Goal: Task Accomplishment & Management: Complete application form

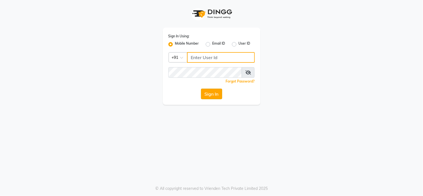
type input "8601089000"
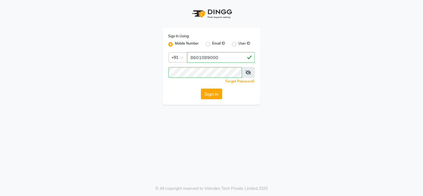
click at [205, 93] on button "Sign In" at bounding box center [211, 94] width 21 height 11
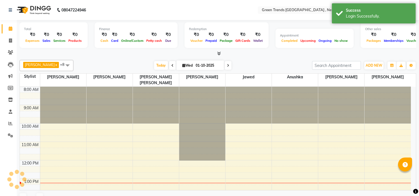
scroll to position [82, 0]
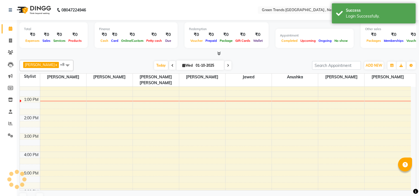
select select "en"
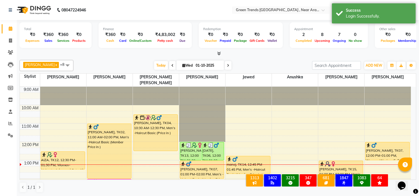
scroll to position [0, 0]
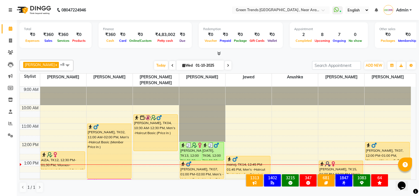
click at [9, 12] on link at bounding box center [12, 10] width 6 height 16
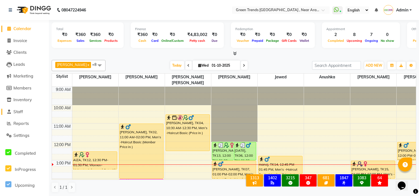
click at [22, 110] on span "Staff" at bounding box center [17, 111] width 9 height 5
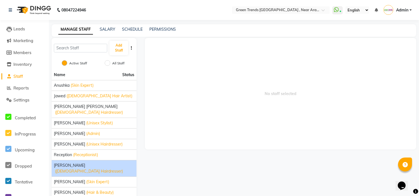
scroll to position [37, 0]
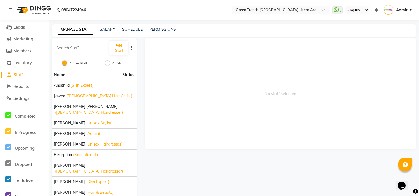
click at [219, 127] on span "No staff selected" at bounding box center [280, 94] width 271 height 112
click at [109, 61] on input "All Staff" at bounding box center [108, 63] width 6 height 6
radio input "true"
radio input "false"
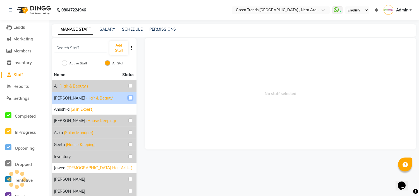
click at [129, 98] on input "checkbox" at bounding box center [130, 98] width 4 height 4
checkbox input "true"
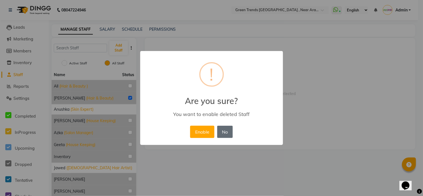
click at [228, 134] on button "No" at bounding box center [225, 132] width 16 height 12
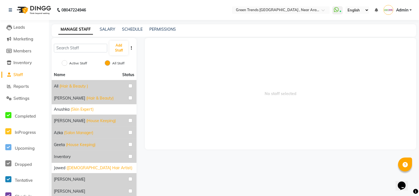
click at [132, 49] on icon "button" at bounding box center [131, 48] width 1 height 4
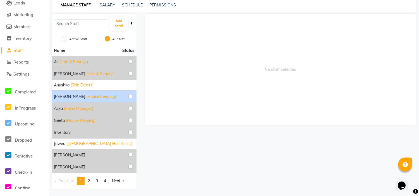
scroll to position [26, 0]
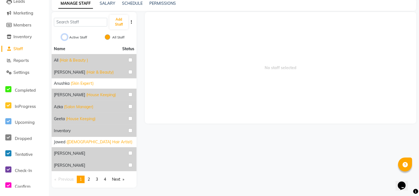
click at [65, 36] on input "Active Staff" at bounding box center [65, 37] width 6 height 6
radio input "true"
radio input "false"
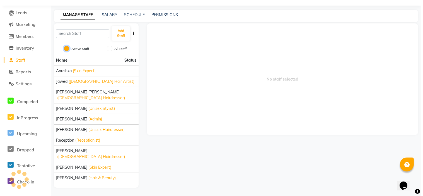
scroll to position [3, 0]
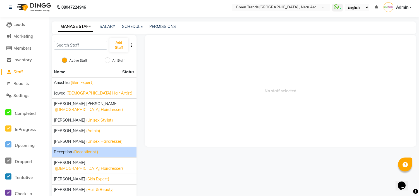
click at [94, 149] on span "(Receptionist)" at bounding box center [85, 152] width 25 height 6
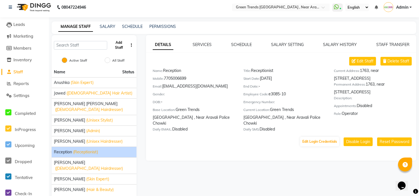
click at [118, 44] on button "Add Staff" at bounding box center [118, 45] width 19 height 15
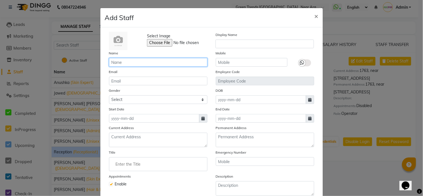
click at [128, 61] on input "text" at bounding box center [158, 62] width 99 height 9
type input "SAURABH"
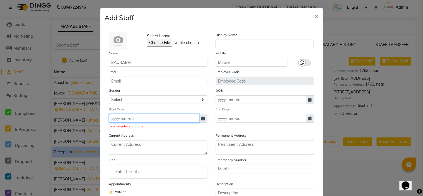
click at [176, 117] on input at bounding box center [154, 118] width 90 height 9
select select "10"
select select "2025"
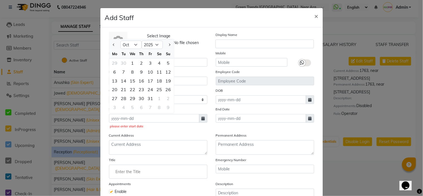
click at [160, 136] on div "Current Address" at bounding box center [158, 144] width 107 height 22
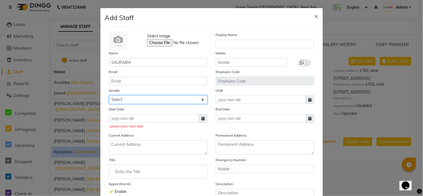
click at [182, 99] on select "Select [DEMOGRAPHIC_DATA] [DEMOGRAPHIC_DATA] Other Prefer Not To Say" at bounding box center [158, 99] width 99 height 9
click at [147, 102] on select "Select [DEMOGRAPHIC_DATA] [DEMOGRAPHIC_DATA] Other Prefer Not To Say" at bounding box center [158, 99] width 99 height 9
click at [149, 101] on select "Select [DEMOGRAPHIC_DATA] [DEMOGRAPHIC_DATA] Other Prefer Not To Say" at bounding box center [158, 99] width 99 height 9
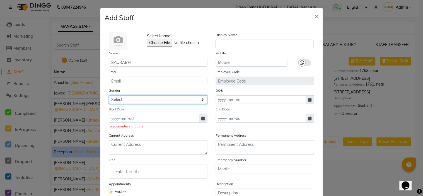
click at [109, 95] on select "Select [DEMOGRAPHIC_DATA] [DEMOGRAPHIC_DATA] Other Prefer Not To Say" at bounding box center [158, 99] width 99 height 9
select select "[DEMOGRAPHIC_DATA]"
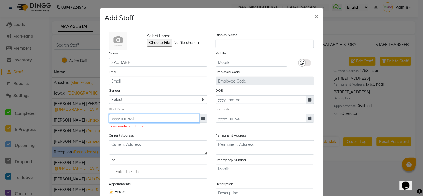
click at [191, 115] on input at bounding box center [154, 118] width 90 height 9
select select "10"
select select "2025"
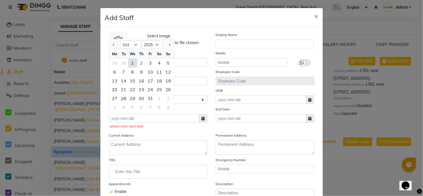
click at [178, 173] on input "Enter the Title" at bounding box center [158, 171] width 93 height 11
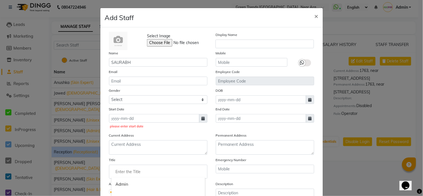
click at [207, 160] on div at bounding box center [211, 98] width 423 height 196
click at [261, 41] on input "text" at bounding box center [265, 44] width 99 height 9
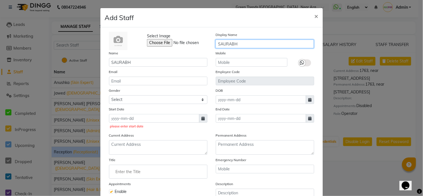
type input "SAURABH"
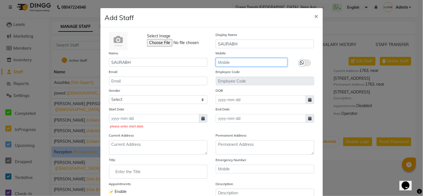
click at [254, 58] on input "text" at bounding box center [252, 62] width 72 height 9
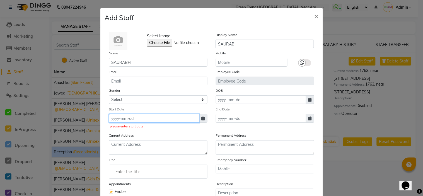
click at [161, 117] on input at bounding box center [154, 118] width 90 height 9
select select "10"
select select "2025"
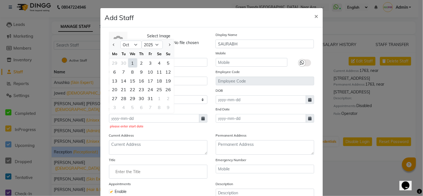
click at [131, 62] on div "1" at bounding box center [132, 63] width 9 height 9
type input "01-10-2025"
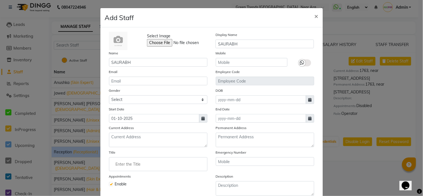
click at [321, 83] on ngb-modal-window "Add Staff × Select Image Display Name SAURABH Name SAURABH Mobile Email Employe…" at bounding box center [211, 98] width 423 height 196
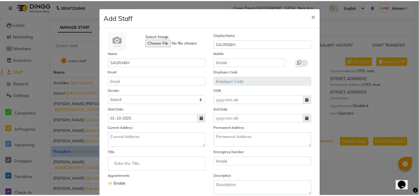
scroll to position [51, 0]
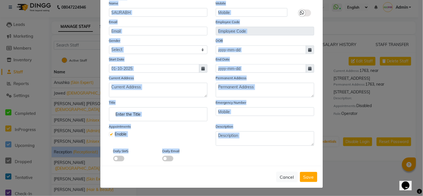
drag, startPoint x: 338, startPoint y: 183, endPoint x: 311, endPoint y: 186, distance: 27.0
click at [311, 186] on ngb-modal-window "Add Staff × Select Image Display Name SAURABH Name SAURABH Mobile Email Employe…" at bounding box center [211, 98] width 423 height 196
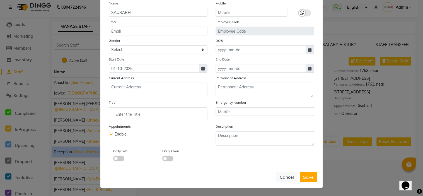
click at [333, 156] on ngb-modal-window "Add Staff × Select Image Display Name SAURABH Name SAURABH Mobile Email Employe…" at bounding box center [211, 98] width 423 height 196
click at [309, 176] on span "Save" at bounding box center [309, 177] width 11 height 6
select select
checkbox input "false"
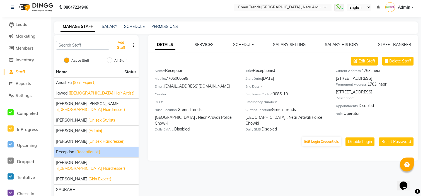
scroll to position [15, 0]
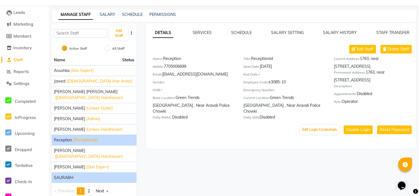
click at [65, 175] on span "SAURABH" at bounding box center [64, 178] width 20 height 6
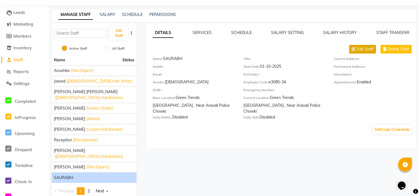
click at [356, 47] on button "Edit Staff" at bounding box center [362, 49] width 27 height 9
select select "[DEMOGRAPHIC_DATA]"
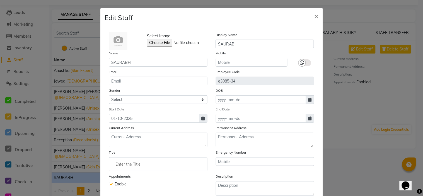
click at [172, 166] on input "Enter the Title" at bounding box center [158, 164] width 93 height 11
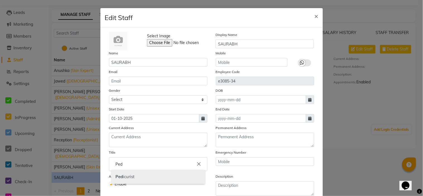
click at [163, 180] on link "Ped icurist" at bounding box center [158, 177] width 93 height 14
type input "Pedicurist"
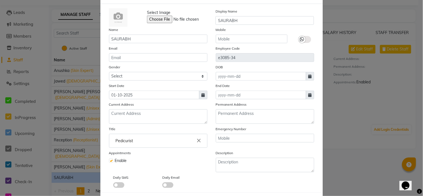
scroll to position [12, 0]
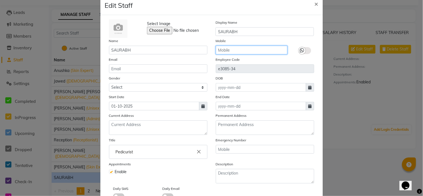
click at [264, 51] on input "text" at bounding box center [252, 50] width 72 height 9
type input "8953478896"
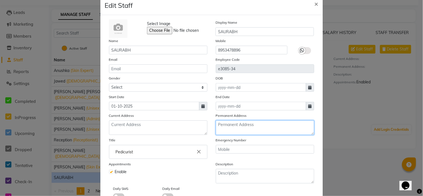
click at [283, 121] on textarea at bounding box center [265, 128] width 99 height 15
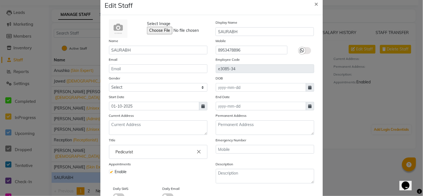
click at [292, 116] on div "Permanent Address" at bounding box center [265, 124] width 107 height 22
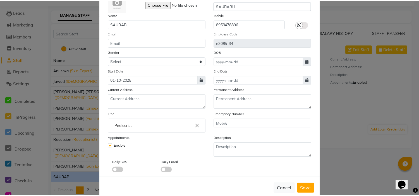
scroll to position [49, 0]
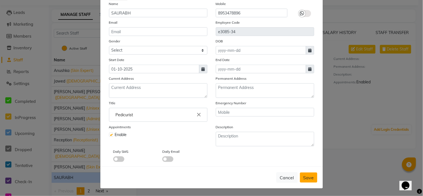
click at [311, 179] on span "Save" at bounding box center [309, 178] width 11 height 6
select select
checkbox input "false"
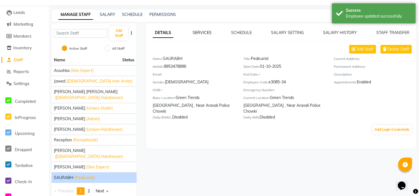
click at [197, 32] on link "SERVICES" at bounding box center [202, 32] width 19 height 5
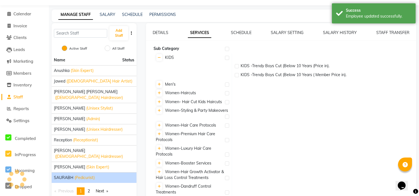
scroll to position [0, 0]
checkbox input "true"
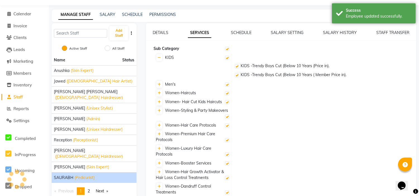
checkbox input "true"
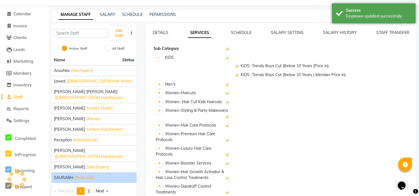
checkbox input "true"
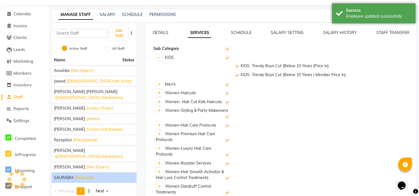
checkbox input "true"
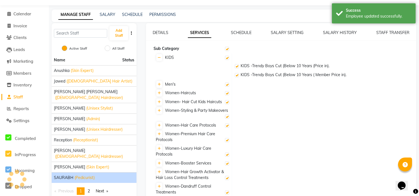
checkbox input "true"
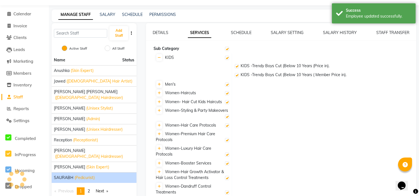
checkbox input "true"
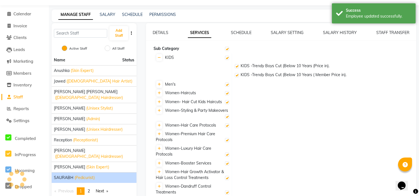
checkbox input "true"
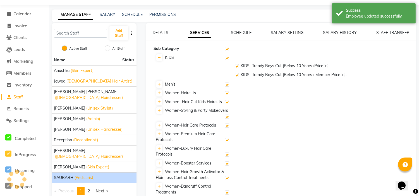
checkbox input "true"
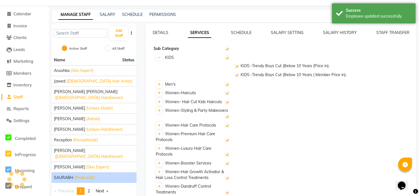
checkbox input "true"
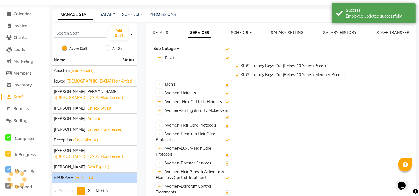
checkbox input "true"
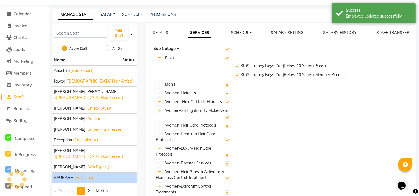
checkbox input "true"
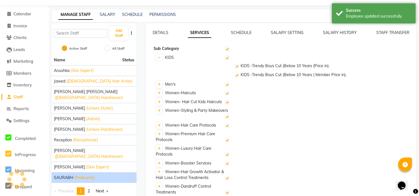
checkbox input "true"
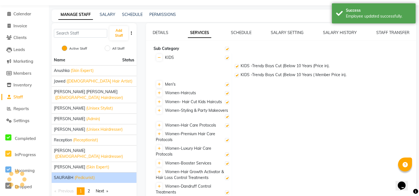
checkbox input "true"
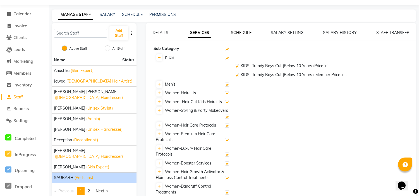
click at [240, 34] on link "SCHEDULE" at bounding box center [241, 32] width 21 height 5
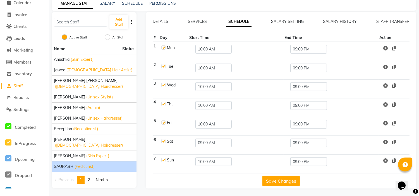
scroll to position [27, 0]
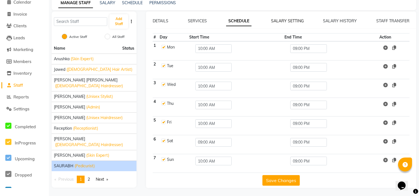
click at [291, 19] on link "SALARY SETTING" at bounding box center [287, 20] width 33 height 5
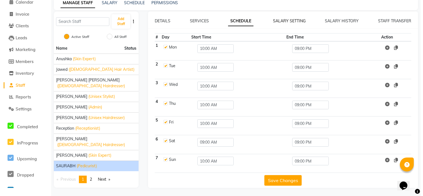
scroll to position [15, 0]
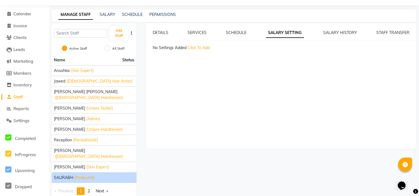
click at [202, 48] on span "Click To Add" at bounding box center [199, 47] width 22 height 5
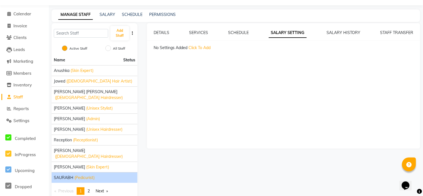
select select "flat"
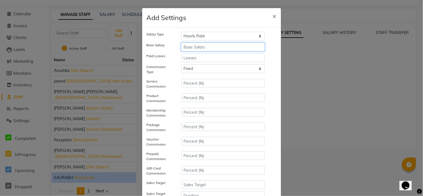
click at [202, 48] on input "number" at bounding box center [223, 47] width 84 height 9
click at [270, 59] on div "Paid Leaves" at bounding box center [212, 58] width 138 height 9
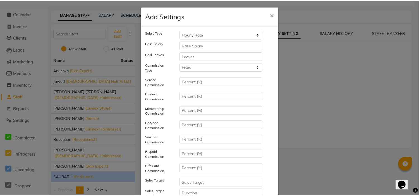
scroll to position [0, 0]
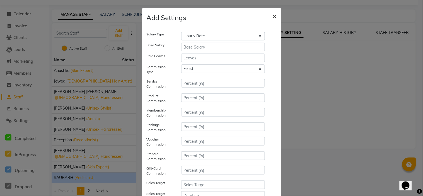
click at [273, 16] on span "×" at bounding box center [275, 16] width 4 height 8
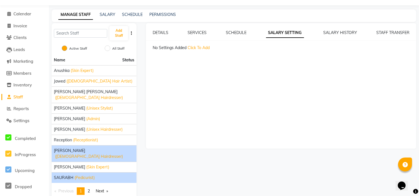
click at [90, 154] on span "([DEMOGRAPHIC_DATA] Hairdresser)" at bounding box center [89, 157] width 68 height 6
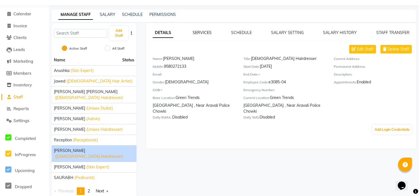
click at [210, 32] on link "SERVICES" at bounding box center [202, 32] width 19 height 5
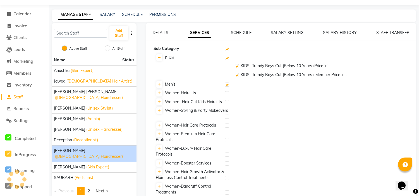
checkbox input "true"
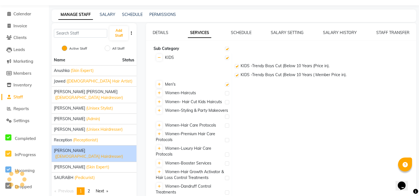
checkbox input "true"
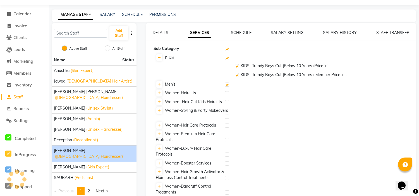
checkbox input "true"
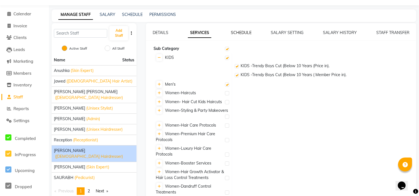
click at [237, 31] on link "SCHEDULE" at bounding box center [241, 32] width 21 height 5
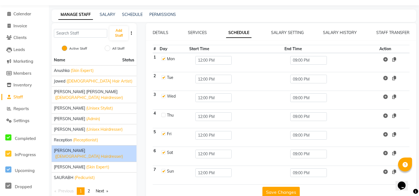
click at [275, 35] on div "SALARY SETTING" at bounding box center [287, 33] width 33 height 6
click at [280, 32] on link "SALARY SETTING" at bounding box center [287, 32] width 33 height 5
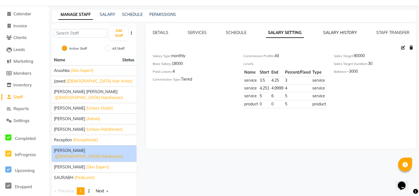
click at [328, 32] on link "SALARY HISTORY" at bounding box center [340, 32] width 34 height 5
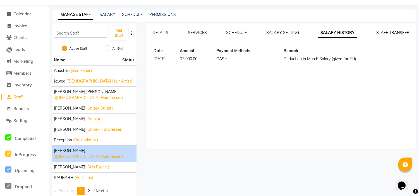
click at [381, 34] on link "STAFF TRANSFER" at bounding box center [392, 32] width 33 height 5
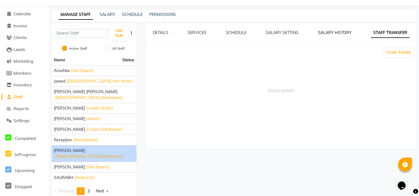
click at [340, 31] on link "SALARY HISTORY" at bounding box center [335, 32] width 34 height 5
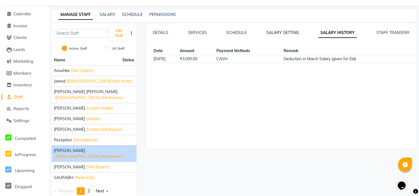
click at [278, 31] on link "SALARY SETTING" at bounding box center [282, 32] width 33 height 5
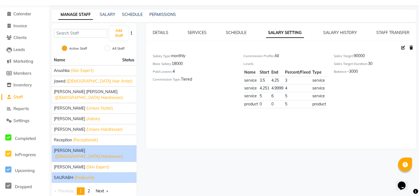
click at [89, 175] on span "(Pedicurist)" at bounding box center [85, 178] width 20 height 6
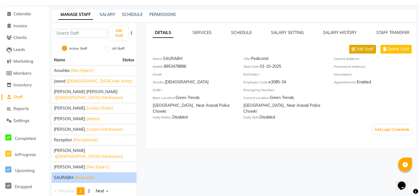
click at [363, 53] on button "Edit Staff" at bounding box center [362, 49] width 27 height 9
select select "[DEMOGRAPHIC_DATA]"
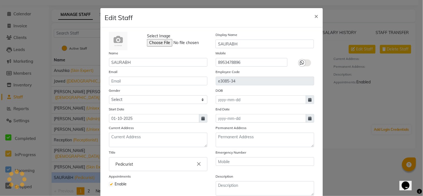
click at [363, 54] on ngb-modal-window "Edit Staff × Select Image Display Name SAURABH Name SAURABH Mobile [PHONE_NUMBE…" at bounding box center [211, 98] width 423 height 196
click at [315, 15] on span "×" at bounding box center [317, 16] width 4 height 8
select select
checkbox input "false"
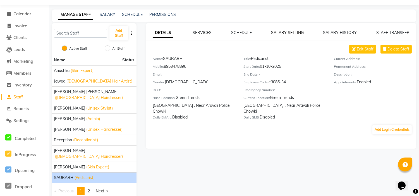
click at [285, 31] on link "SALARY SETTING" at bounding box center [287, 32] width 33 height 5
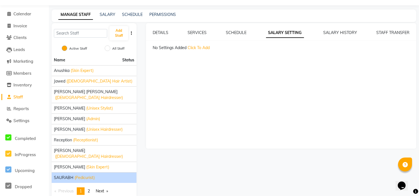
click at [230, 35] on div "SCHEDULE" at bounding box center [236, 33] width 21 height 6
click at [232, 30] on link "SCHEDULE" at bounding box center [236, 32] width 21 height 5
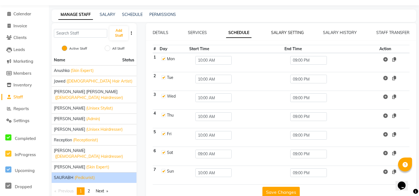
click at [278, 32] on link "SALARY SETTING" at bounding box center [287, 32] width 33 height 5
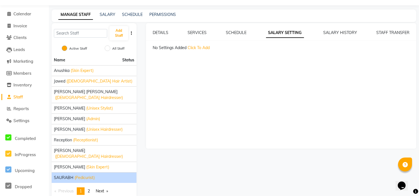
click at [201, 48] on span "Click To Add" at bounding box center [199, 47] width 22 height 5
select select "flat"
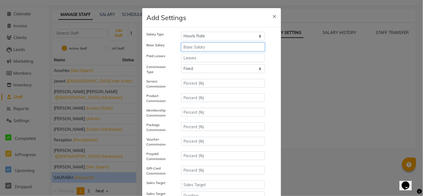
click at [209, 49] on input "number" at bounding box center [223, 47] width 84 height 9
drag, startPoint x: 381, startPoint y: 0, endPoint x: 271, endPoint y: 33, distance: 114.6
click at [271, 33] on ngb-modal-window "Add Settings × Salary Type Hourly Rate Bi-Weekly Twice Monthly Monthly Yearly B…" at bounding box center [211, 98] width 423 height 196
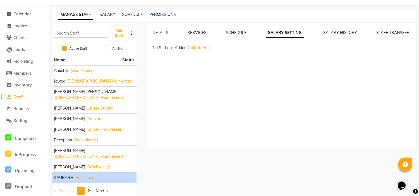
click at [203, 48] on span "Click To Add" at bounding box center [199, 47] width 22 height 5
select select "flat"
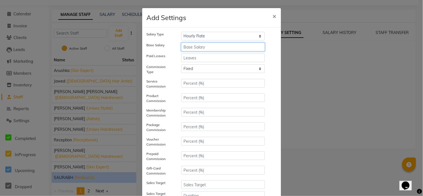
click at [203, 48] on input "number" at bounding box center [223, 47] width 84 height 9
type input "15000"
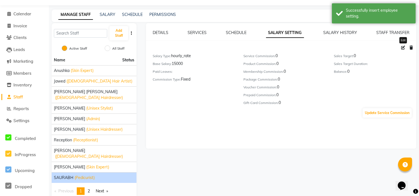
click at [403, 46] on icon at bounding box center [403, 48] width 4 height 4
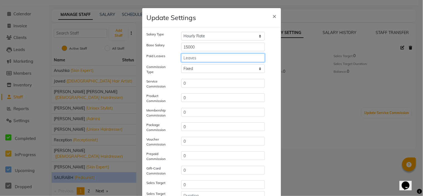
click at [239, 59] on input "number" at bounding box center [223, 58] width 84 height 9
click at [232, 69] on select "Tiered Fixed" at bounding box center [223, 68] width 84 height 9
select select "multilevel"
click at [181, 71] on select "Tiered Fixed" at bounding box center [223, 68] width 84 height 9
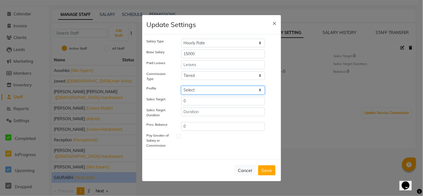
click at [224, 90] on select "Select anjali Service Incentive All" at bounding box center [223, 90] width 84 height 9
click at [228, 90] on select "Select anjali Service Incentive All" at bounding box center [223, 90] width 84 height 9
click at [220, 100] on input "0" at bounding box center [223, 101] width 84 height 9
type input "45000"
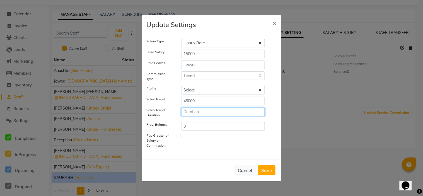
click at [216, 111] on input "number" at bounding box center [223, 112] width 84 height 9
type input "30"
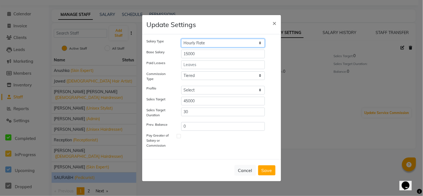
click at [243, 39] on select "Hourly Rate Bi-Weekly Twice Monthly Monthly Yearly" at bounding box center [223, 43] width 84 height 9
select select "monthly"
click at [181, 39] on select "Hourly Rate Bi-Weekly Twice Monthly Monthly Yearly" at bounding box center [223, 43] width 84 height 9
click at [271, 169] on button "Save" at bounding box center [266, 170] width 17 height 10
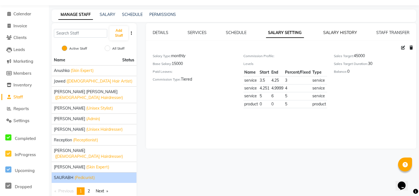
click at [340, 33] on link "SALARY HISTORY" at bounding box center [340, 32] width 34 height 5
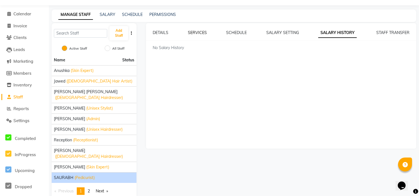
click at [200, 34] on link "SERVICES" at bounding box center [197, 32] width 19 height 5
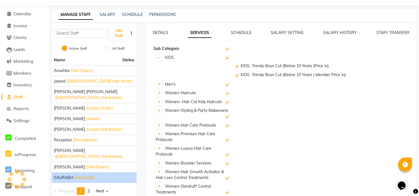
checkbox input "true"
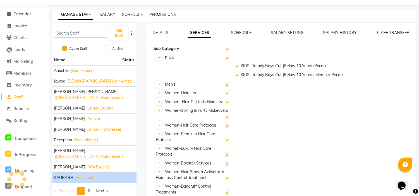
checkbox input "true"
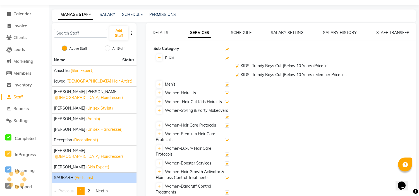
checkbox input "true"
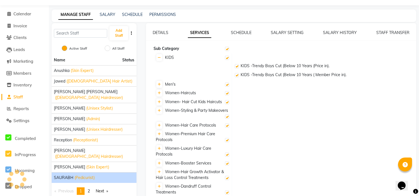
checkbox input "true"
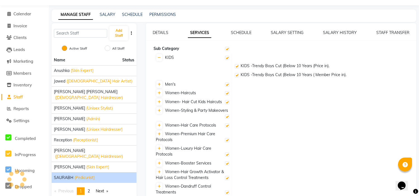
checkbox input "true"
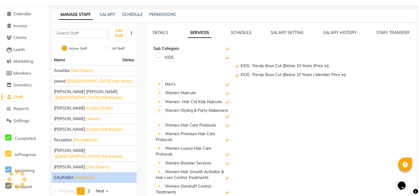
checkbox input "true"
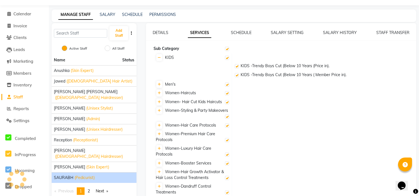
checkbox input "true"
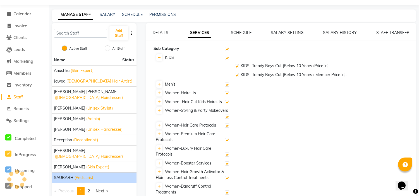
checkbox input "true"
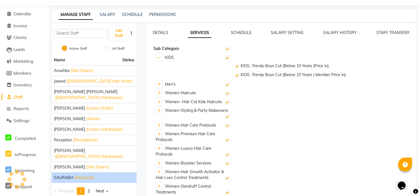
checkbox input "true"
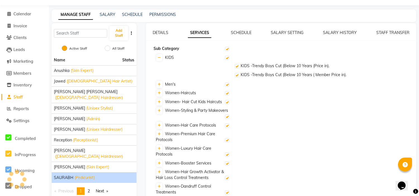
checkbox input "true"
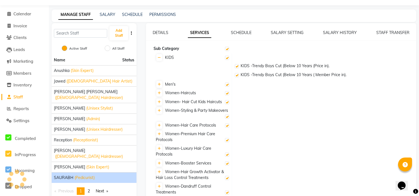
checkbox input "true"
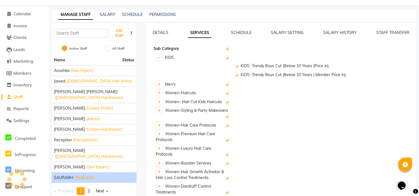
checkbox input "true"
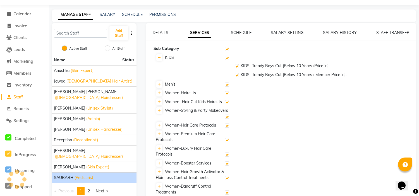
checkbox input "true"
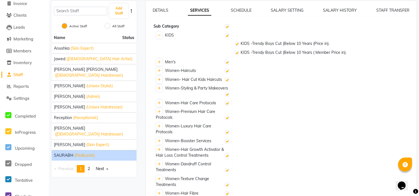
scroll to position [25, 0]
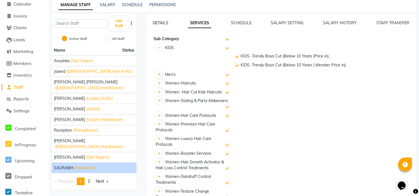
click at [159, 21] on link "DETAILS" at bounding box center [161, 22] width 16 height 5
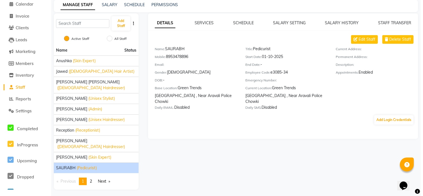
scroll to position [15, 0]
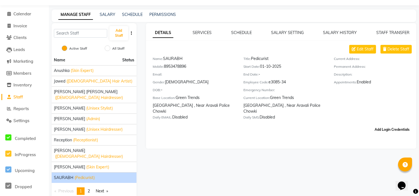
click at [379, 125] on button "Add Login Credentials" at bounding box center [391, 129] width 39 height 9
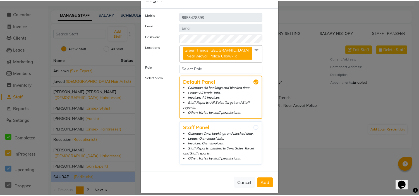
scroll to position [20, 0]
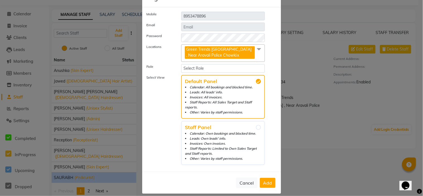
click at [270, 178] on button "Add" at bounding box center [268, 183] width 16 height 10
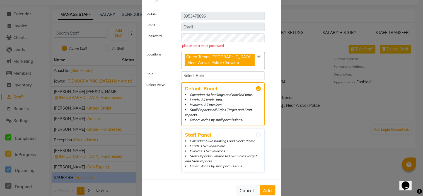
click at [299, 124] on ngb-modal-window "Login × Mobile [PHONE_NUMBER] Email Password please enter valid password Locati…" at bounding box center [211, 98] width 423 height 196
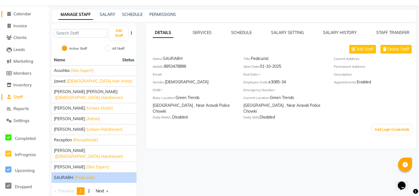
click at [19, 12] on span "Calendar" at bounding box center [22, 13] width 18 height 5
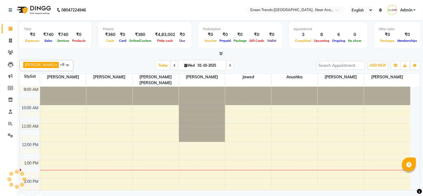
select select "en"
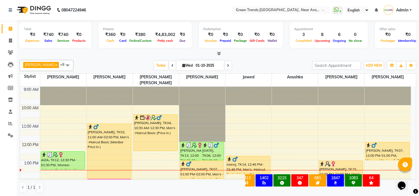
scroll to position [0, 12]
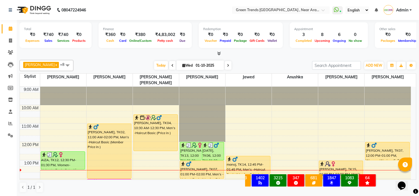
click at [62, 64] on span at bounding box center [67, 65] width 11 height 11
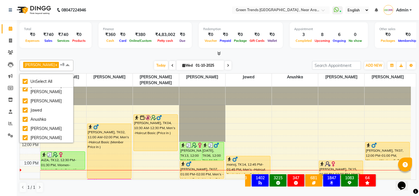
scroll to position [33, 0]
click at [24, 138] on div "SAURABH" at bounding box center [47, 138] width 48 height 6
checkbox input "false"
checkbox input "true"
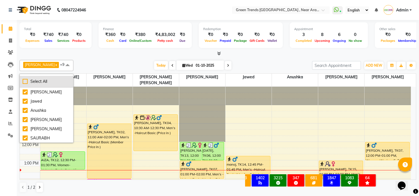
click at [25, 81] on div "Select All" at bounding box center [47, 82] width 48 height 6
checkbox input "true"
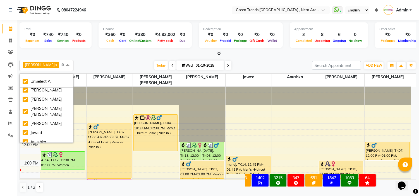
scroll to position [0, 0]
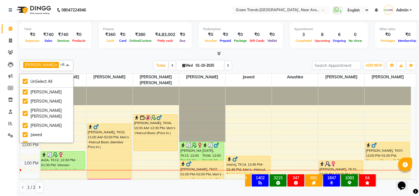
click at [81, 59] on div "Shikha Prajapati x Mohd Shuaib x Mohd. Fuzail x Saif x Jawed x Anushka x Nihal …" at bounding box center [218, 126] width 397 height 137
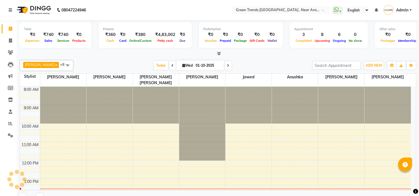
select select "en"
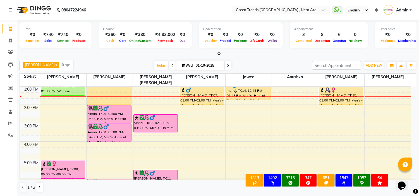
click at [66, 66] on span at bounding box center [67, 65] width 11 height 11
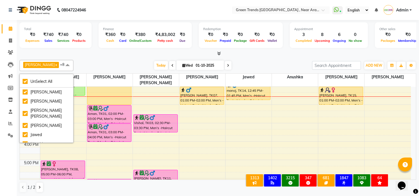
click at [105, 60] on div "Shikha Prajapati x Mohd Shuaib x Mohd. Fuzail x Saif x Jawed x Anushka x Nihal …" at bounding box center [218, 65] width 397 height 11
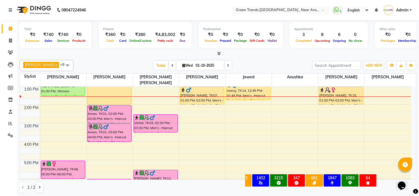
scroll to position [0, 12]
click at [65, 66] on span at bounding box center [67, 65] width 11 height 11
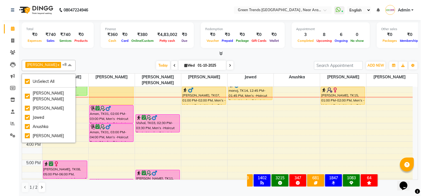
scroll to position [0, 0]
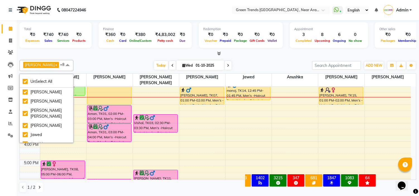
click at [40, 189] on icon at bounding box center [40, 187] width 2 height 3
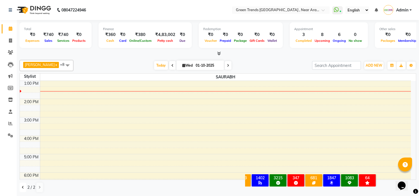
click at [22, 187] on icon at bounding box center [23, 187] width 2 height 3
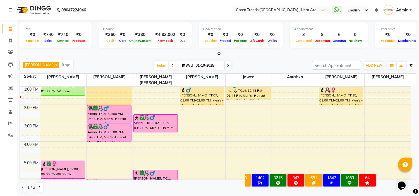
click at [410, 63] on button "Toggle Dropdown" at bounding box center [411, 66] width 9 height 8
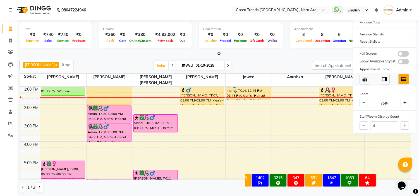
click at [361, 80] on span at bounding box center [364, 79] width 11 height 11
click at [382, 77] on img at bounding box center [384, 79] width 6 height 6
click at [403, 76] on img at bounding box center [403, 79] width 6 height 6
click at [400, 63] on span at bounding box center [403, 62] width 11 height 6
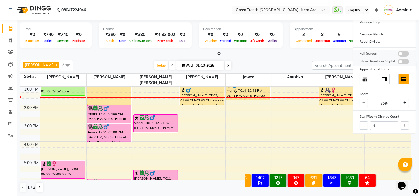
click at [398, 63] on input "checkbox" at bounding box center [398, 63] width 0 height 0
click at [390, 34] on div "Arrange Stylists" at bounding box center [384, 34] width 63 height 7
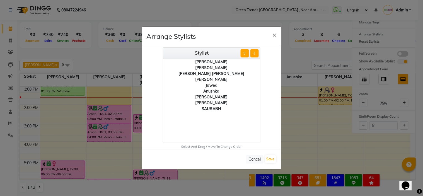
click at [221, 60] on div "[PERSON_NAME]" at bounding box center [211, 62] width 97 height 6
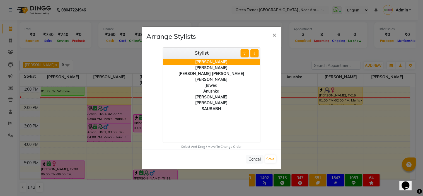
click at [241, 97] on div "[PERSON_NAME]" at bounding box center [211, 97] width 97 height 6
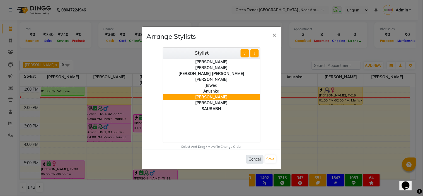
click at [252, 158] on button "Cancel" at bounding box center [254, 159] width 17 height 9
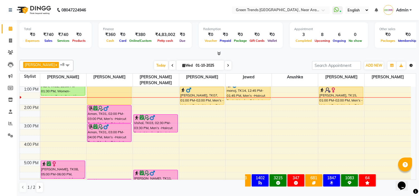
click at [412, 64] on icon "button" at bounding box center [410, 65] width 3 height 3
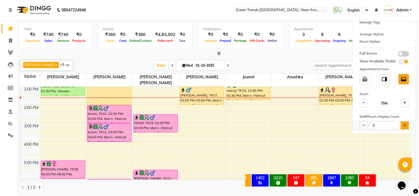
click at [405, 124] on icon at bounding box center [404, 125] width 3 height 3
type input "9"
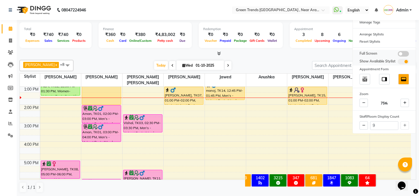
click at [403, 61] on span at bounding box center [403, 62] width 11 height 6
click at [398, 63] on input "checkbox" at bounding box center [398, 63] width 0 height 0
drag, startPoint x: 391, startPoint y: 55, endPoint x: 387, endPoint y: 33, distance: 22.7
click at [387, 33] on div "Calendar Settings Manage Tags Arrange Stylists Reset Stylists Full Screen Show …" at bounding box center [383, 67] width 63 height 131
click at [387, 34] on div "Arrange Stylists" at bounding box center [384, 34] width 63 height 7
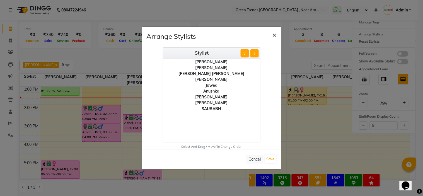
click at [275, 35] on span "×" at bounding box center [275, 34] width 4 height 8
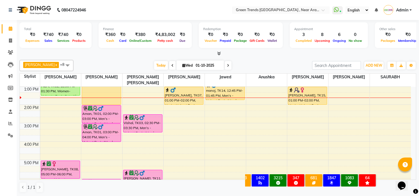
click at [410, 51] on div at bounding box center [218, 54] width 397 height 6
click at [378, 66] on span "ADD NEW" at bounding box center [374, 65] width 16 height 4
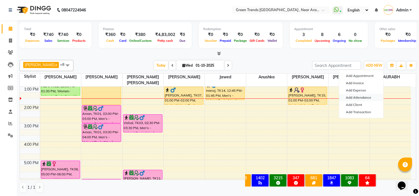
click at [366, 98] on link "Add Attendance" at bounding box center [361, 97] width 44 height 7
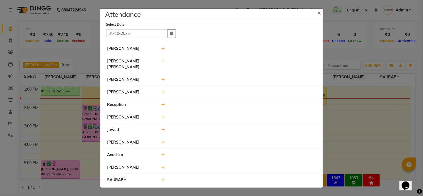
click at [164, 51] on icon at bounding box center [164, 49] width 4 height 4
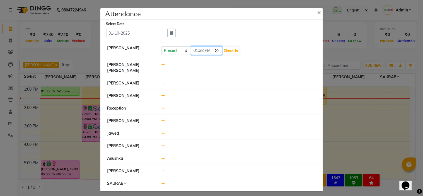
click at [216, 52] on input "13:38" at bounding box center [206, 50] width 31 height 9
type input "10:22"
click at [235, 50] on button "Check-In" at bounding box center [231, 51] width 17 height 8
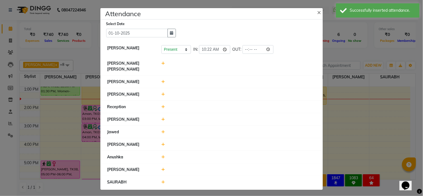
click at [163, 65] on icon at bounding box center [164, 63] width 4 height 4
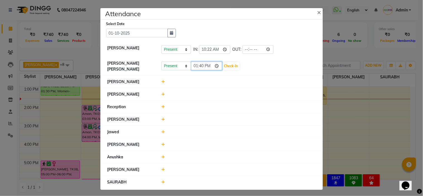
click at [214, 65] on input "13:40" at bounding box center [206, 66] width 31 height 9
type input "10:14"
click at [232, 65] on button "Check-In" at bounding box center [231, 66] width 17 height 8
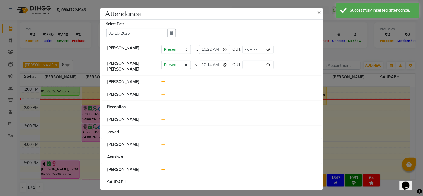
click at [163, 80] on icon at bounding box center [164, 82] width 4 height 4
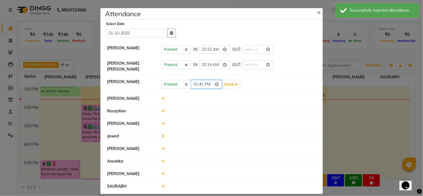
click at [215, 82] on input "13:41" at bounding box center [206, 84] width 31 height 9
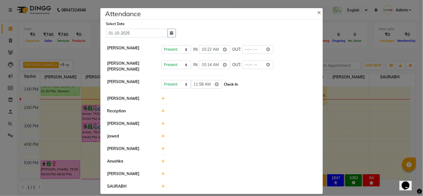
type input "11:58"
click at [229, 81] on button "Check-In" at bounding box center [231, 85] width 17 height 8
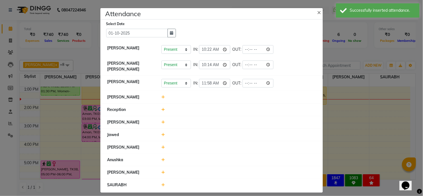
click at [162, 95] on icon at bounding box center [164, 97] width 4 height 4
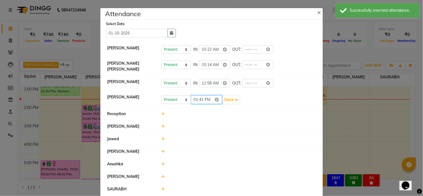
click at [213, 97] on input "13:41" at bounding box center [206, 99] width 31 height 9
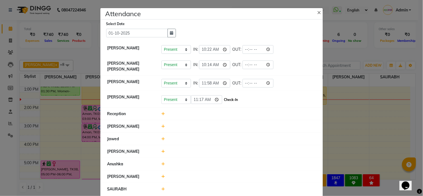
type input "11:17"
click at [234, 97] on button "Check-In" at bounding box center [231, 100] width 17 height 8
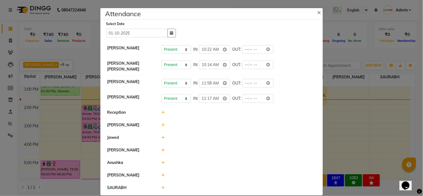
click at [162, 136] on icon at bounding box center [164, 138] width 4 height 4
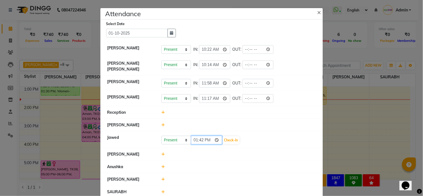
click at [214, 137] on input "13:42" at bounding box center [206, 140] width 31 height 9
type input "11:00"
click at [231, 136] on button "Check-In" at bounding box center [231, 140] width 17 height 8
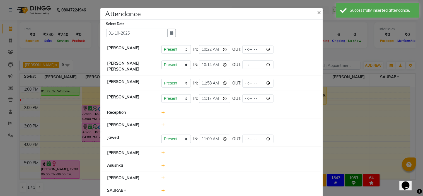
click at [162, 151] on icon at bounding box center [164, 153] width 4 height 4
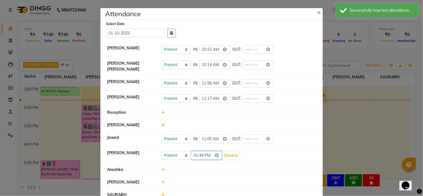
click at [213, 152] on input "13:44" at bounding box center [206, 155] width 31 height 9
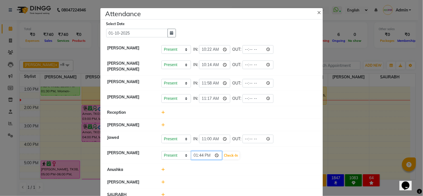
click at [216, 152] on input "13:44" at bounding box center [206, 155] width 31 height 9
type input "11:25"
click at [232, 154] on button "Check-In" at bounding box center [231, 156] width 17 height 8
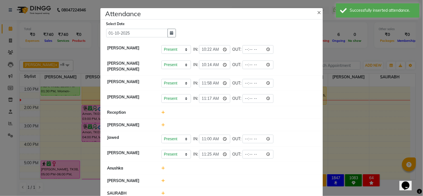
click at [162, 166] on icon at bounding box center [164, 168] width 4 height 4
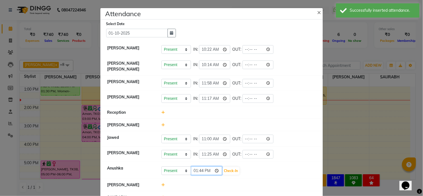
click at [214, 170] on input "13:44" at bounding box center [206, 171] width 31 height 9
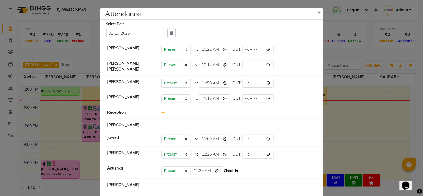
type input "11:25"
click at [228, 168] on button "Check-In" at bounding box center [231, 171] width 17 height 8
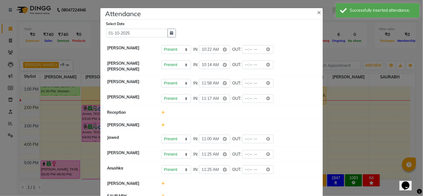
click at [162, 182] on icon at bounding box center [164, 184] width 4 height 4
click at [214, 184] on input "13:45" at bounding box center [206, 186] width 31 height 9
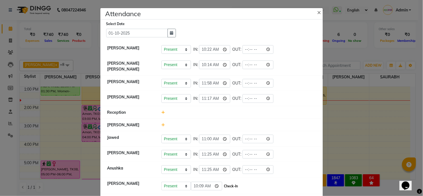
type input "10:09"
click at [230, 184] on button "Check-In" at bounding box center [231, 186] width 17 height 8
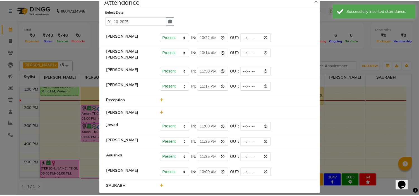
scroll to position [16, 0]
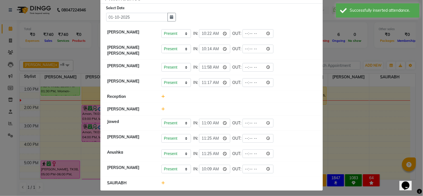
click at [162, 181] on icon at bounding box center [164, 183] width 4 height 4
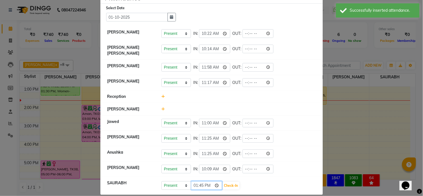
click at [212, 183] on input "13:45" at bounding box center [206, 185] width 31 height 9
click at [216, 182] on input "13:45" at bounding box center [206, 185] width 31 height 9
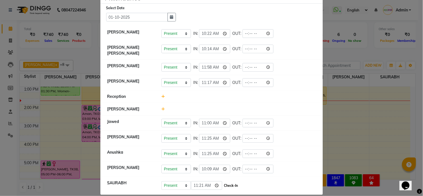
type input "11:21"
click at [233, 182] on button "Check-In" at bounding box center [231, 186] width 17 height 8
click at [358, 71] on ngb-modal-window "Attendance × Select Date 01-10-2025 Mohd Shuaib Present Absent Late Half Day We…" at bounding box center [211, 98] width 423 height 196
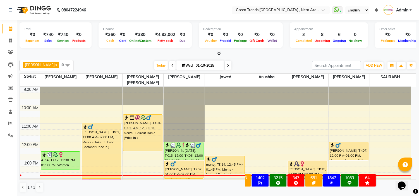
scroll to position [0, 0]
click at [372, 66] on span "ADD NEW" at bounding box center [374, 65] width 16 height 4
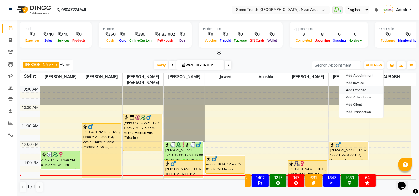
click at [357, 91] on link "Add Expense" at bounding box center [361, 90] width 44 height 7
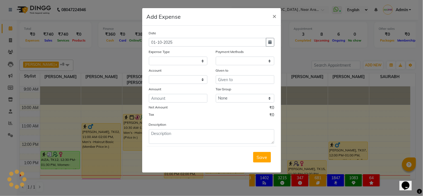
select select
select select "1"
select select "6065"
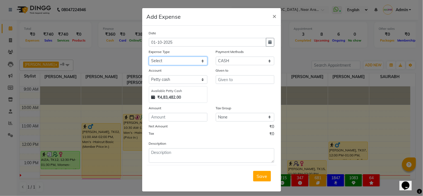
click at [193, 61] on select "Select Advance Salary Client Return Client Snacks Clinical charges Conveyance D…" at bounding box center [178, 61] width 59 height 9
click at [185, 60] on select "Select Advance Salary Client Return Client Snacks Clinical charges Conveyance D…" at bounding box center [178, 61] width 59 height 9
select select "17603"
click at [192, 62] on select "Select Advance Salary Client Return Client Snacks Clinical charges Conveyance D…" at bounding box center [178, 61] width 59 height 9
click at [280, 90] on ngb-modal-window "Add Expense × Date 01-10-2025 Expense Type Select Advance Salary Client Return …" at bounding box center [211, 98] width 423 height 196
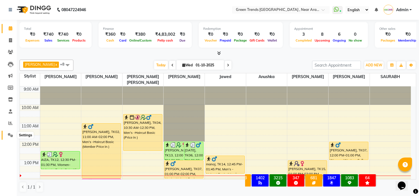
click at [10, 135] on icon at bounding box center [10, 135] width 5 height 4
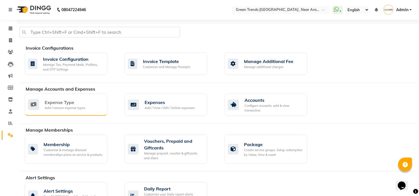
click at [67, 100] on div "Expense Type" at bounding box center [65, 102] width 40 height 7
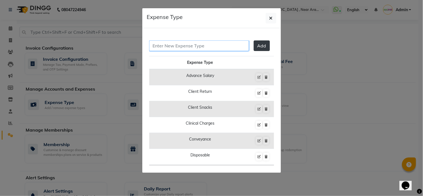
click at [219, 45] on input "text" at bounding box center [199, 45] width 100 height 11
type input "staff return"
click at [259, 45] on span "Add" at bounding box center [262, 46] width 9 height 6
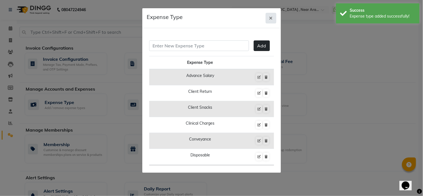
click at [270, 20] on icon "button" at bounding box center [271, 18] width 3 height 4
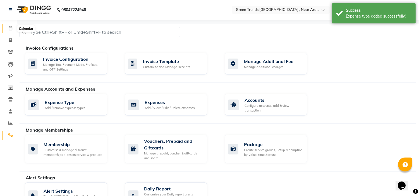
click at [12, 28] on icon at bounding box center [11, 28] width 4 height 4
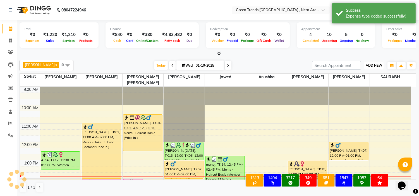
click at [371, 66] on span "ADD NEW" at bounding box center [374, 65] width 16 height 4
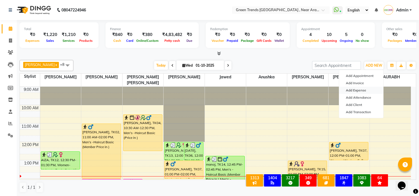
click at [361, 90] on link "Add Expense" at bounding box center [361, 90] width 44 height 7
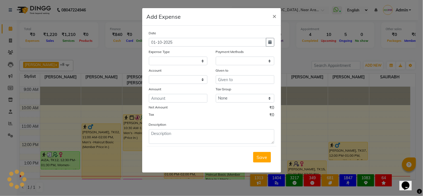
select select
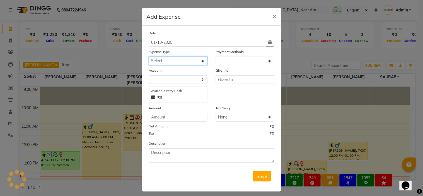
click at [189, 57] on select "Select Advance Salary Client Return Client Snacks Clinical charges Conveyance D…" at bounding box center [178, 61] width 59 height 9
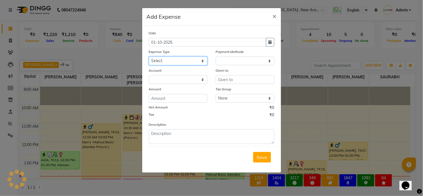
select select "1"
select select "6065"
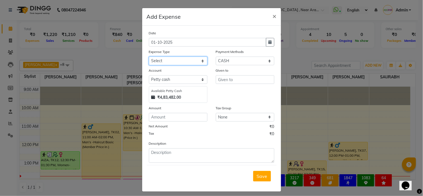
select select "25093"
click at [149, 57] on select "Select Advance Salary Client Return Client Snacks Clinical charges Conveyance D…" at bounding box center [178, 61] width 59 height 9
click at [222, 80] on input "text" at bounding box center [245, 79] width 59 height 9
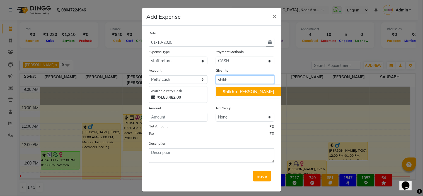
click at [226, 90] on span "Shikh" at bounding box center [229, 92] width 12 height 6
type input "[PERSON_NAME]"
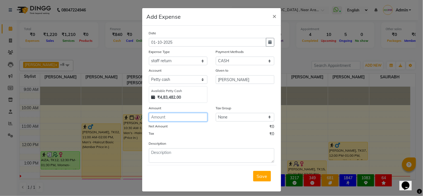
click at [158, 117] on input "number" at bounding box center [178, 117] width 59 height 9
type input "50"
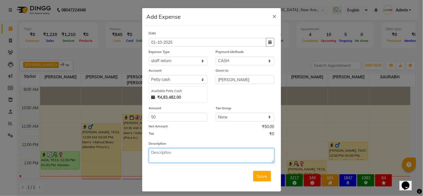
click at [179, 152] on textarea at bounding box center [212, 155] width 126 height 15
type textarea "s"
type textarea "Shikha paid for milk yesterday"
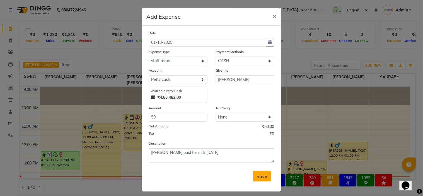
click at [260, 175] on span "Save" at bounding box center [262, 177] width 11 height 6
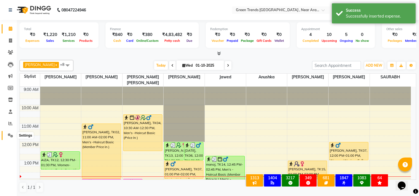
click at [10, 135] on icon at bounding box center [10, 135] width 5 height 4
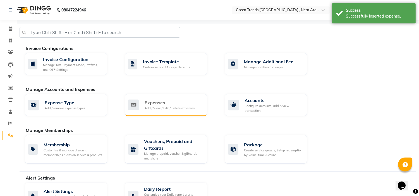
click at [177, 104] on div "Expenses" at bounding box center [170, 102] width 50 height 7
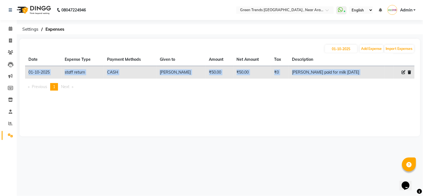
drag, startPoint x: 177, startPoint y: 104, endPoint x: 330, endPoint y: 59, distance: 159.0
click at [330, 59] on div "01-10-2025 Add Expense Import Expenses Date Expense Type Payment Methods Given …" at bounding box center [220, 88] width 401 height 98
click at [367, 49] on button "Add Expense" at bounding box center [371, 49] width 23 height 8
select select "1"
select select "6065"
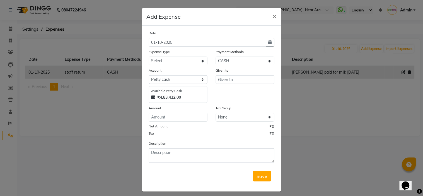
click at [196, 55] on div "Expense Type" at bounding box center [178, 53] width 59 height 8
click at [196, 61] on select "Select Advance Salary Client Return Client Snacks Clinical charges Conveyance D…" at bounding box center [178, 61] width 59 height 9
select select "25093"
click at [149, 57] on select "Select Advance Salary Client Return Client Snacks Clinical charges Conveyance D…" at bounding box center [178, 61] width 59 height 9
click at [222, 80] on input "text" at bounding box center [245, 79] width 59 height 9
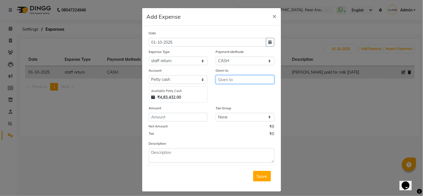
type input "g"
type input "Govind JI"
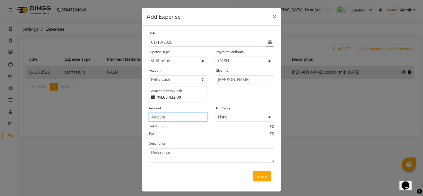
click at [182, 116] on input "number" at bounding box center [178, 117] width 59 height 9
type input "200"
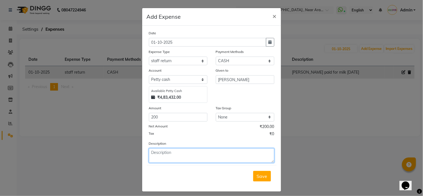
click at [202, 152] on textarea at bounding box center [212, 155] width 126 height 15
type textarea "Sir paid this amount to client inspite of petty cash change"
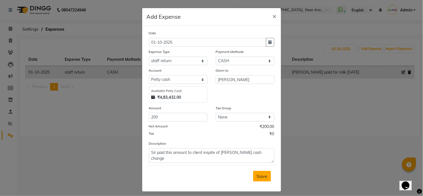
click at [257, 175] on span "Save" at bounding box center [262, 177] width 11 height 6
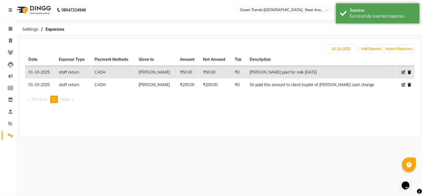
click at [256, 175] on div "08047224946 Select Location × Green Trends Indira Nagar , Near Aravali Police C…" at bounding box center [211, 98] width 423 height 196
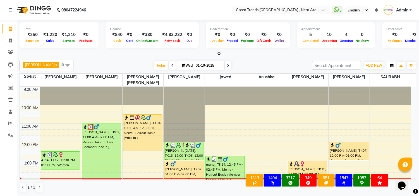
click at [390, 66] on icon "button" at bounding box center [391, 65] width 3 height 3
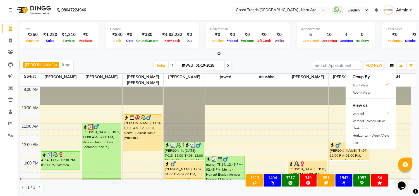
click at [390, 66] on icon "button" at bounding box center [391, 65] width 3 height 3
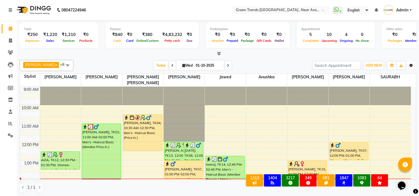
click at [408, 66] on button "Toggle Dropdown" at bounding box center [411, 66] width 9 height 8
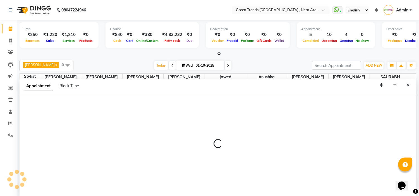
click at [320, 128] on div at bounding box center [218, 146] width 397 height 100
select select "88790"
select select "tentative"
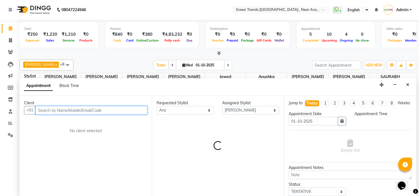
select select "675"
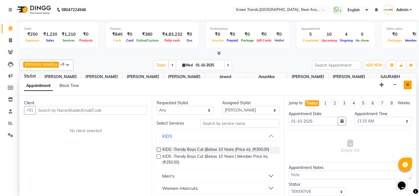
click at [407, 85] on icon "Close" at bounding box center [407, 85] width 3 height 4
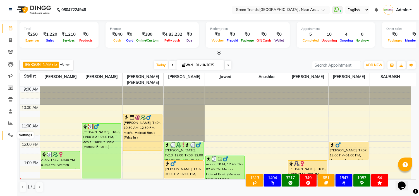
click at [8, 132] on span at bounding box center [11, 135] width 10 height 6
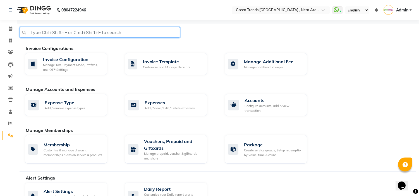
click at [130, 33] on input "text" at bounding box center [100, 32] width 160 height 11
type input "salary"
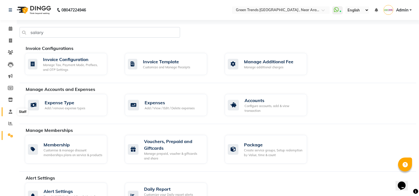
click at [9, 112] on icon at bounding box center [11, 112] width 4 height 4
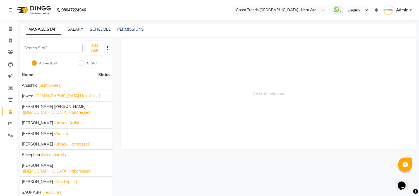
click at [70, 30] on link "SALARY" at bounding box center [76, 29] width 16 height 5
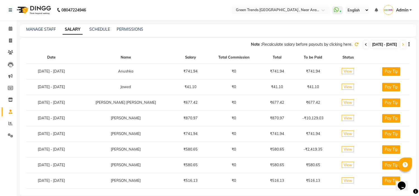
click at [365, 44] on icon at bounding box center [366, 44] width 2 height 3
